Goal: Task Accomplishment & Management: Use online tool/utility

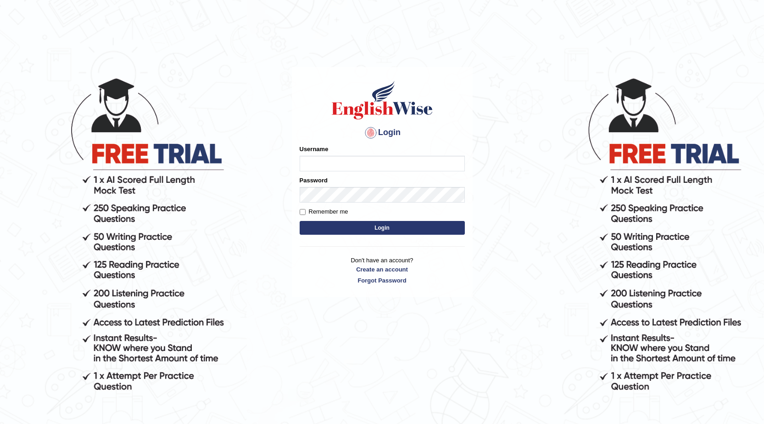
type input "@"
type input "farihaafghan556"
click at [386, 227] on button "Login" at bounding box center [382, 228] width 165 height 14
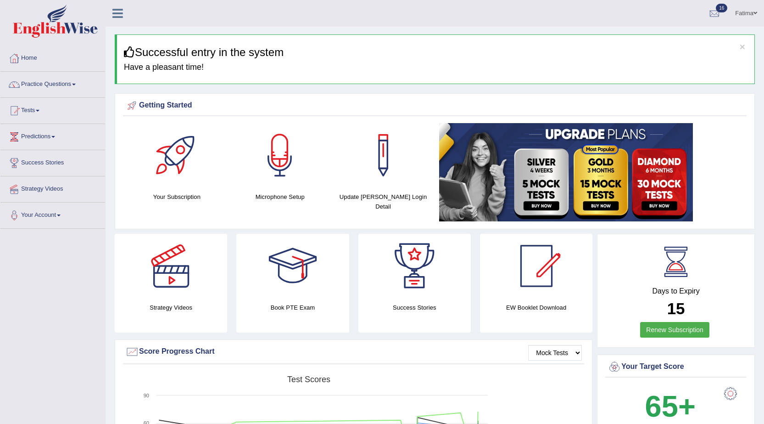
click at [47, 113] on link "Tests" at bounding box center [52, 109] width 105 height 23
click at [48, 142] on link "Take Mock Test" at bounding box center [60, 148] width 86 height 17
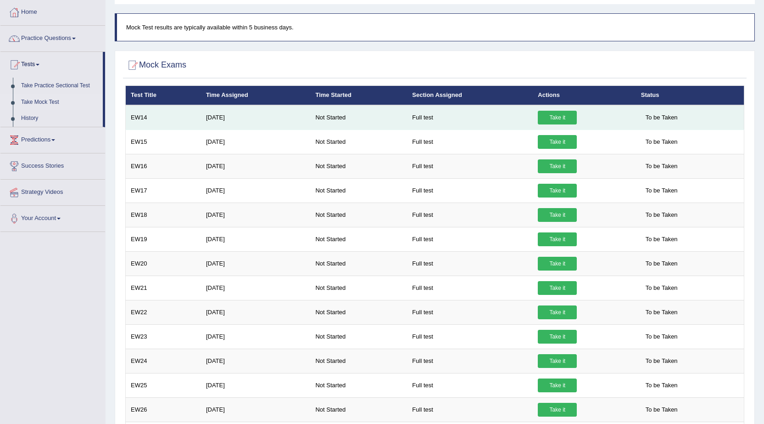
click at [548, 119] on link "Take it" at bounding box center [557, 118] width 39 height 14
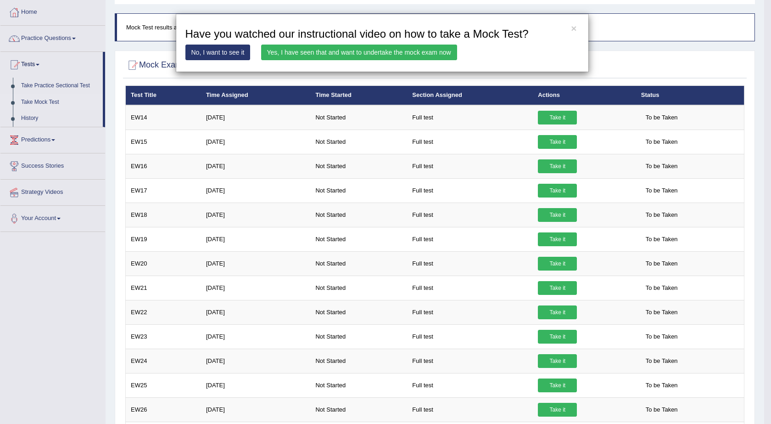
click at [307, 55] on link "Yes, I have seen that and want to undertake the mock exam now" at bounding box center [359, 53] width 196 height 16
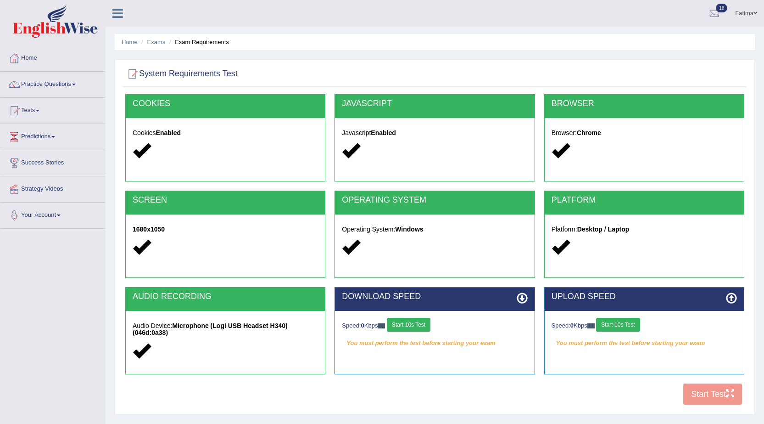
click at [411, 324] on button "Start 10s Test" at bounding box center [409, 325] width 44 height 14
click at [411, 324] on button "Start 10s Test" at bounding box center [419, 325] width 44 height 14
click at [619, 319] on button "Start 10s Test" at bounding box center [618, 325] width 44 height 14
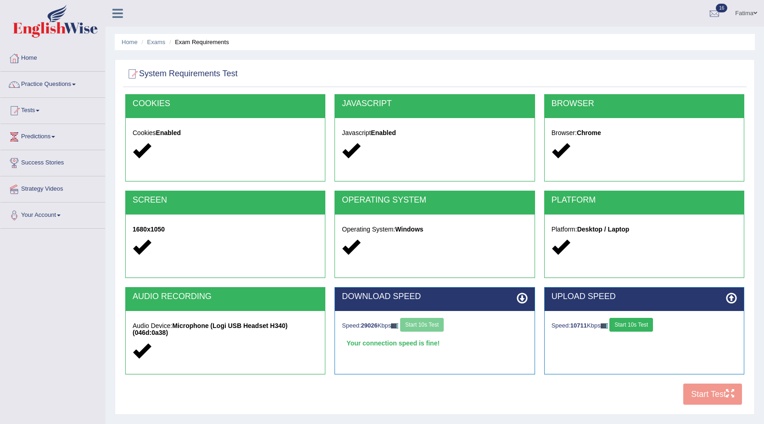
click at [632, 323] on button "Start 10s Test" at bounding box center [632, 325] width 44 height 14
click at [708, 393] on button "Start Test" at bounding box center [713, 393] width 59 height 21
